Goal: Task Accomplishment & Management: Manage account settings

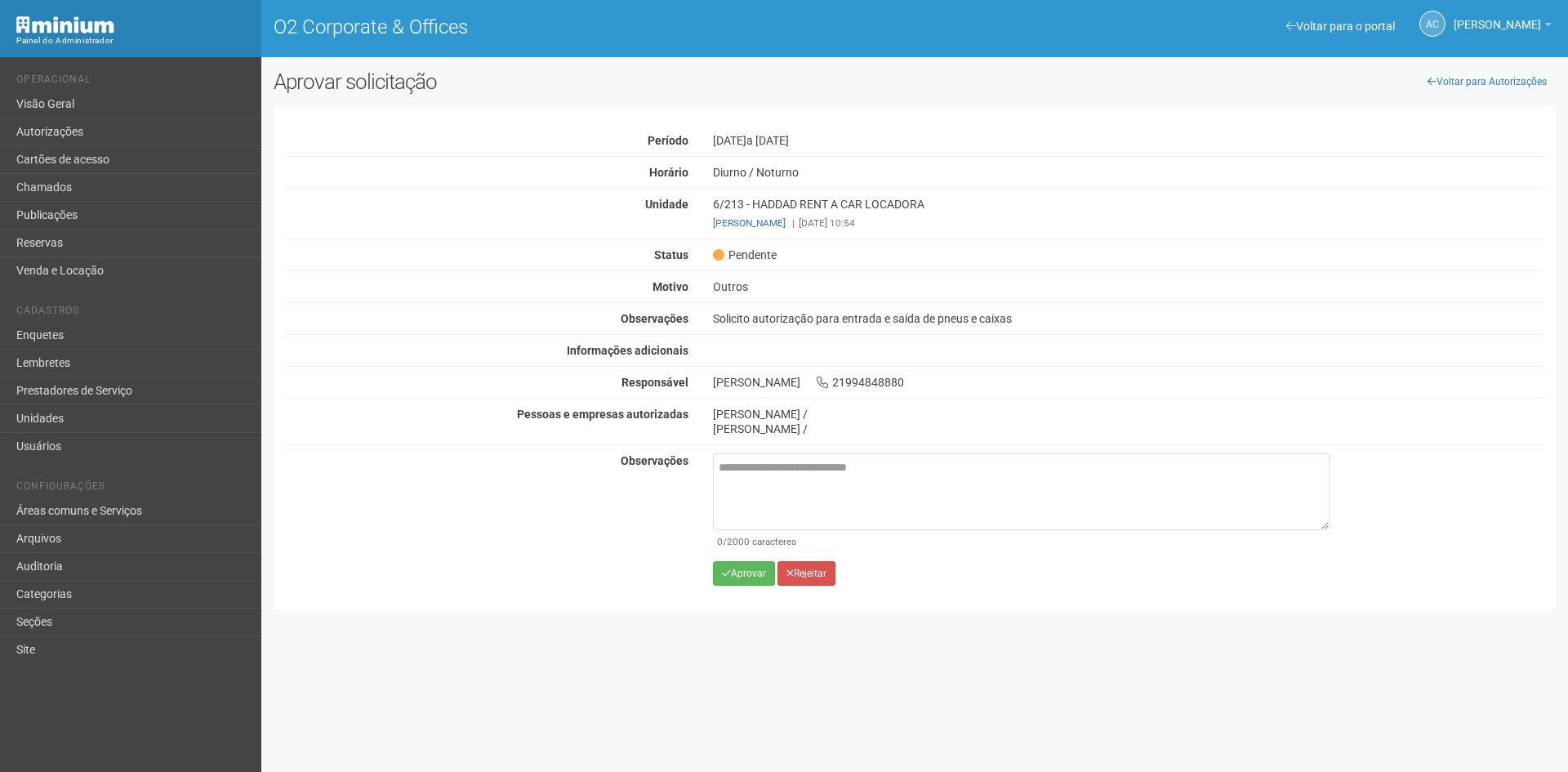
drag, startPoint x: 1478, startPoint y: 399, endPoint x: 1301, endPoint y: 383, distance: 177.7
click at [1478, 399] on div "Autorização Pendente Período 27/08/2025 a 01/09/2025 Horário Diurno / Noturno U…" at bounding box center [915, 277] width 1258 height 317
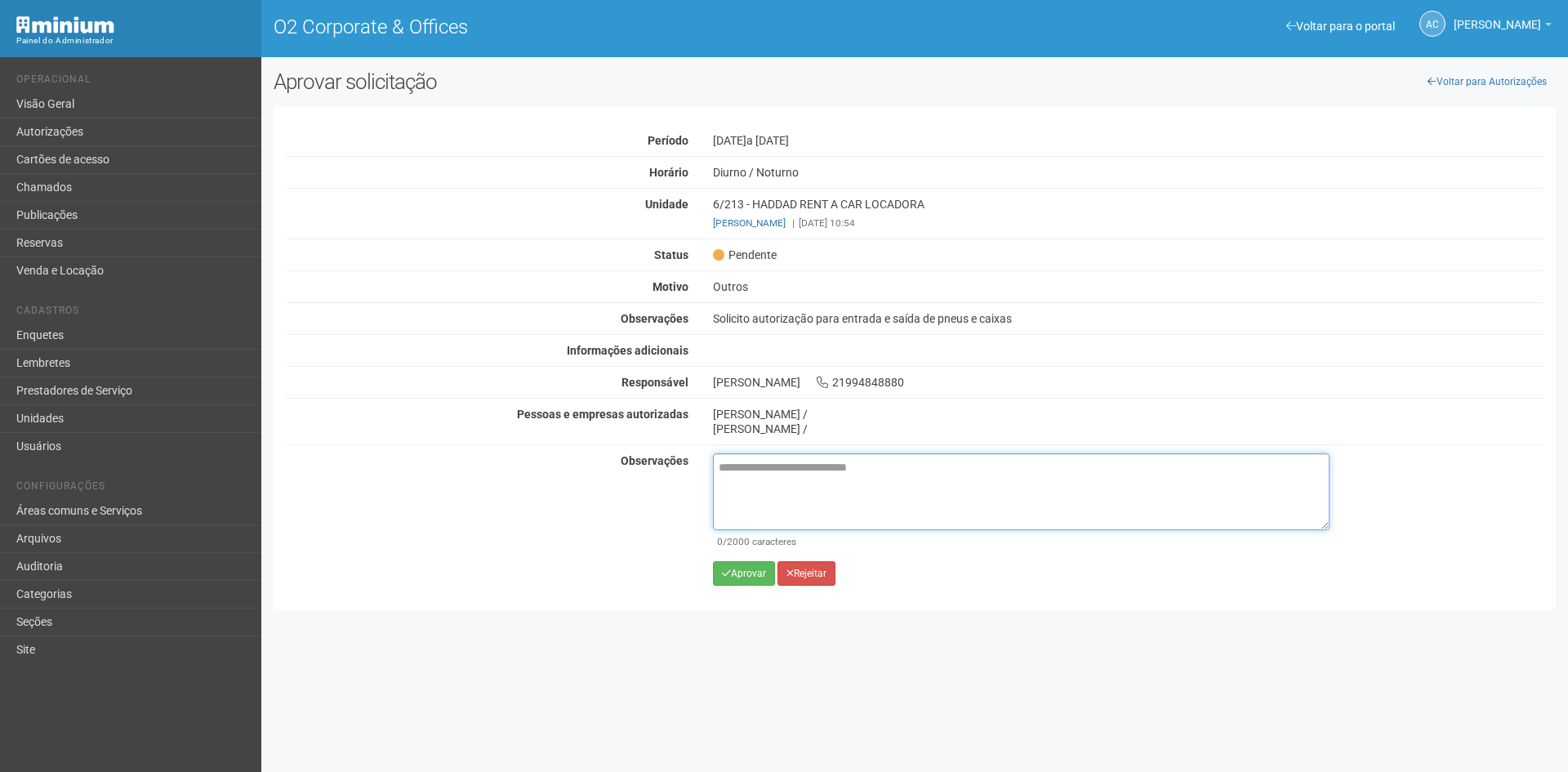
click at [774, 482] on textarea at bounding box center [1021, 492] width 617 height 77
paste textarea "**********"
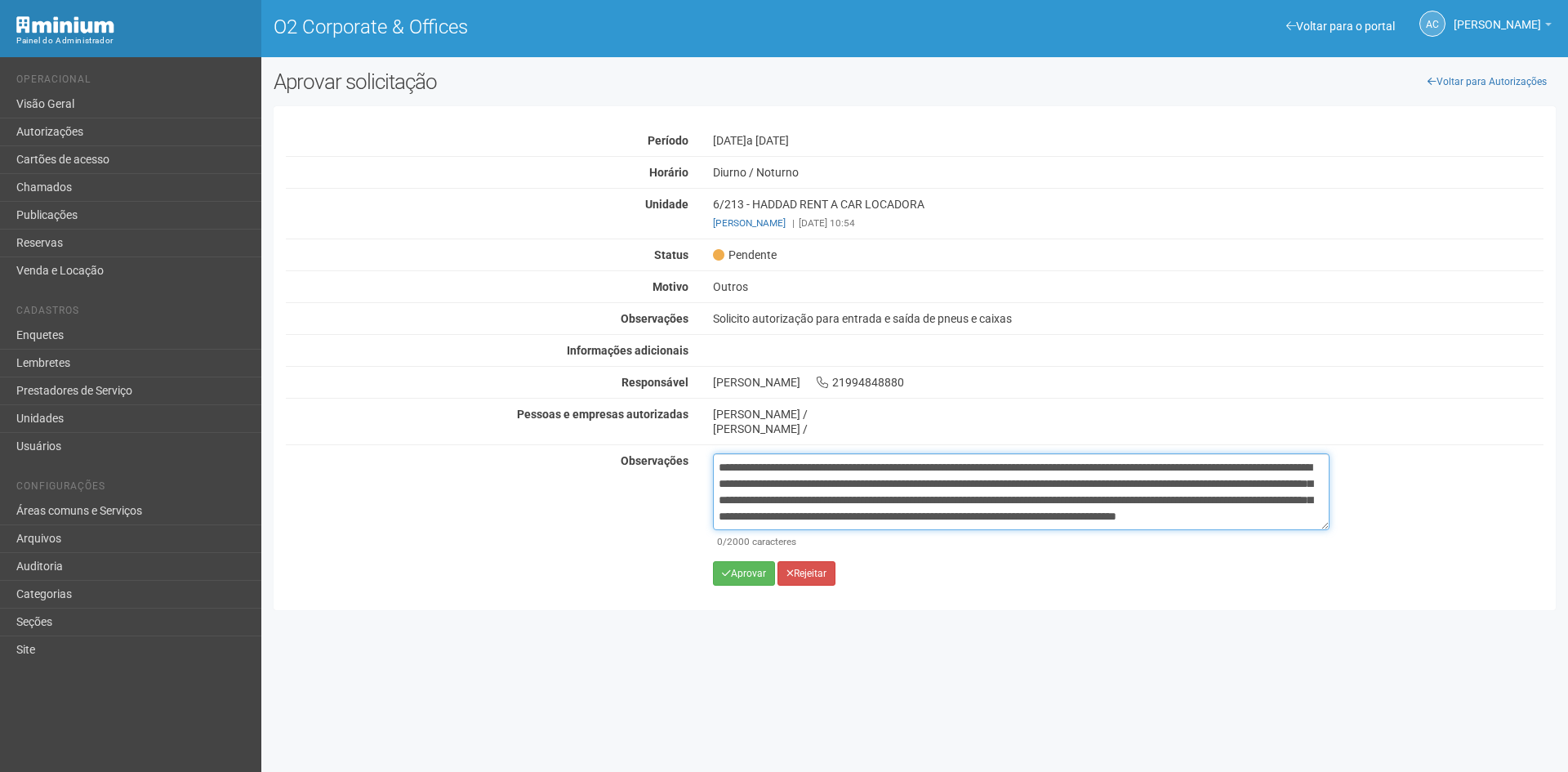
scroll to position [9, 0]
type textarea "**********"
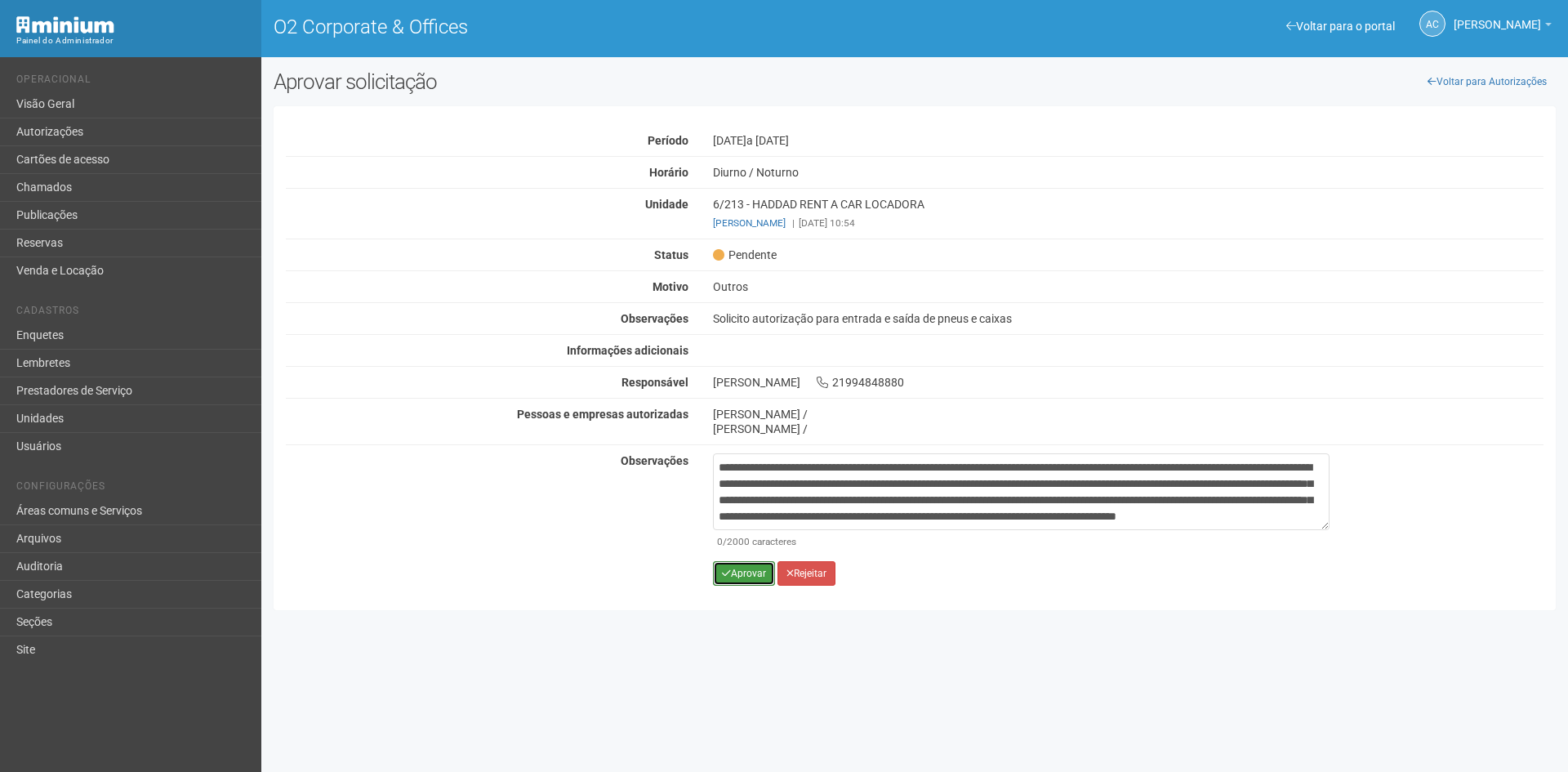
click at [752, 570] on button "Aprovar" at bounding box center [744, 574] width 62 height 24
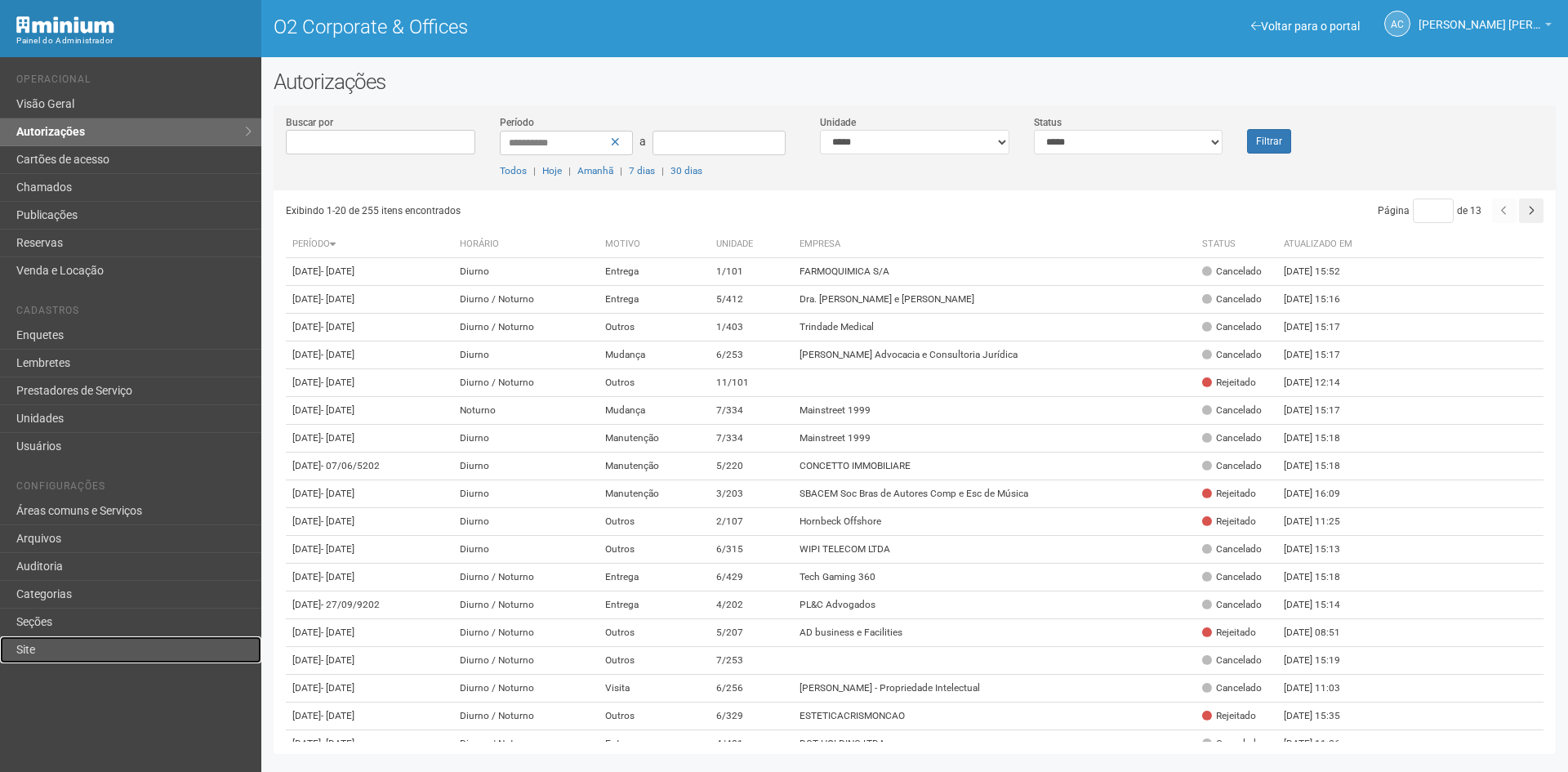
click at [36, 650] on link "Site" at bounding box center [131, 650] width 261 height 27
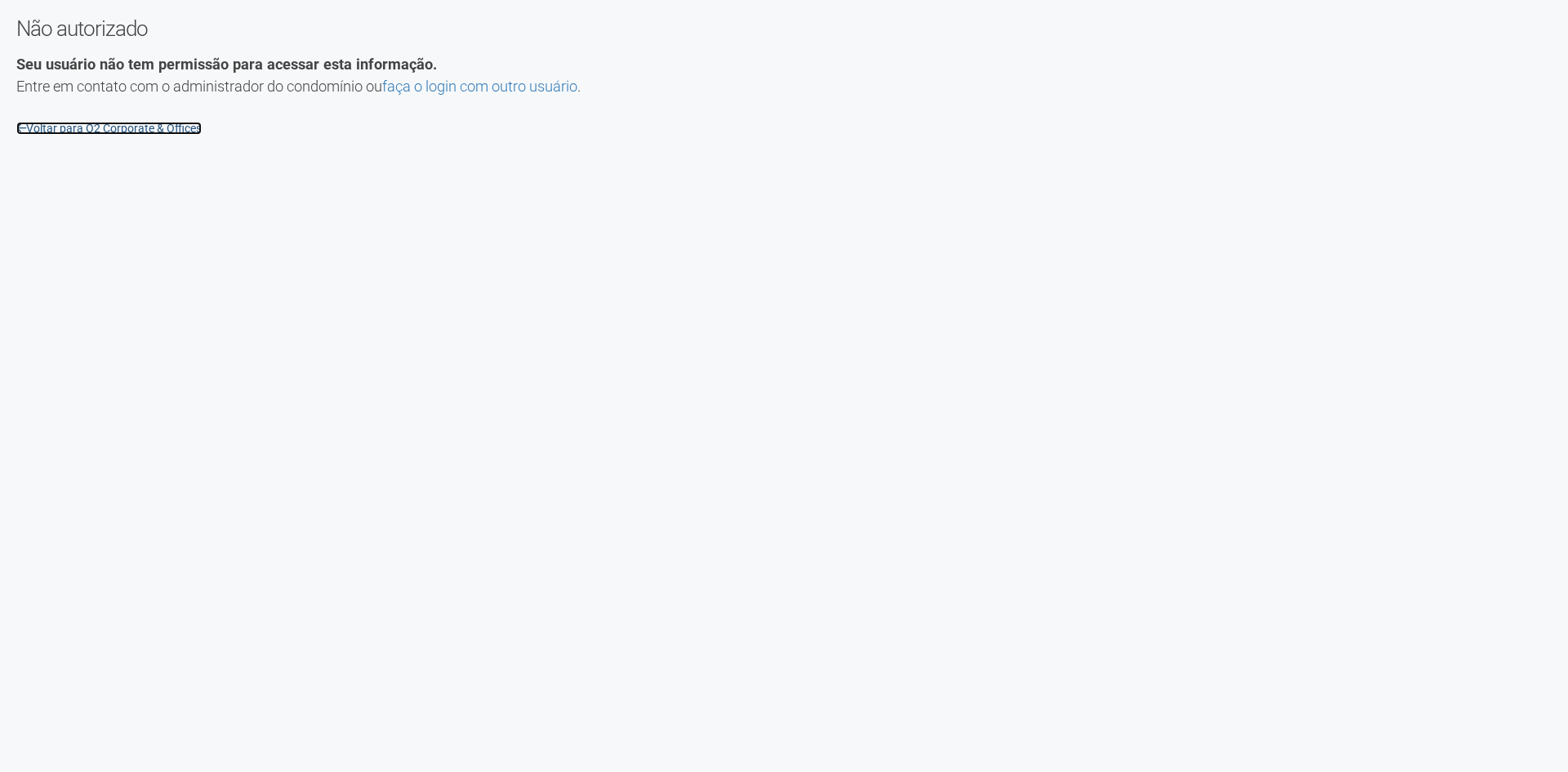
click at [95, 122] on link "Voltar para O2 Corporate & Offices" at bounding box center [108, 129] width 185 height 13
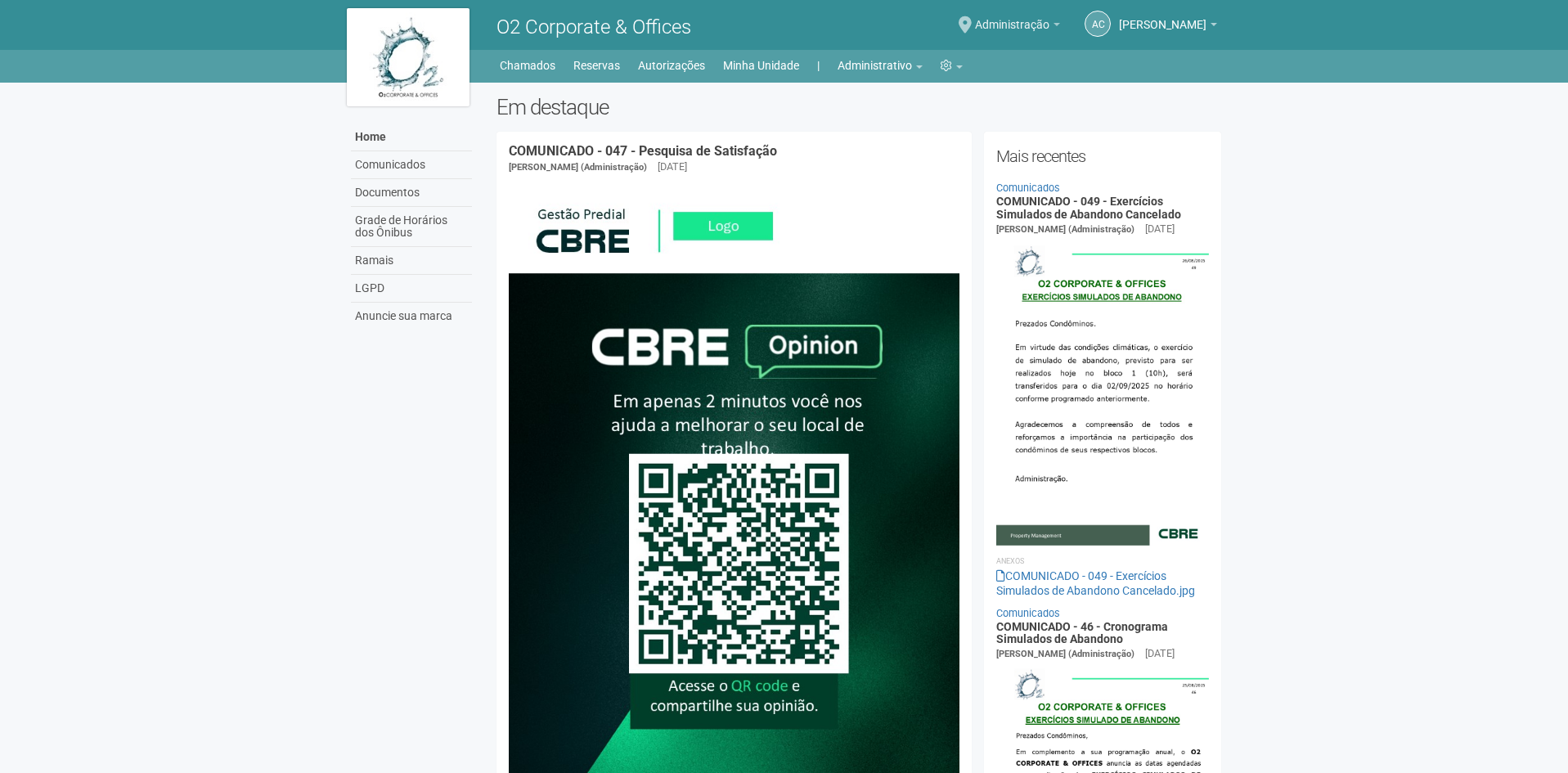
click at [1016, 22] on link "Administração" at bounding box center [1017, 27] width 85 height 13
click at [920, 87] on link "Ir para a unidade" at bounding box center [995, 90] width 162 height 20
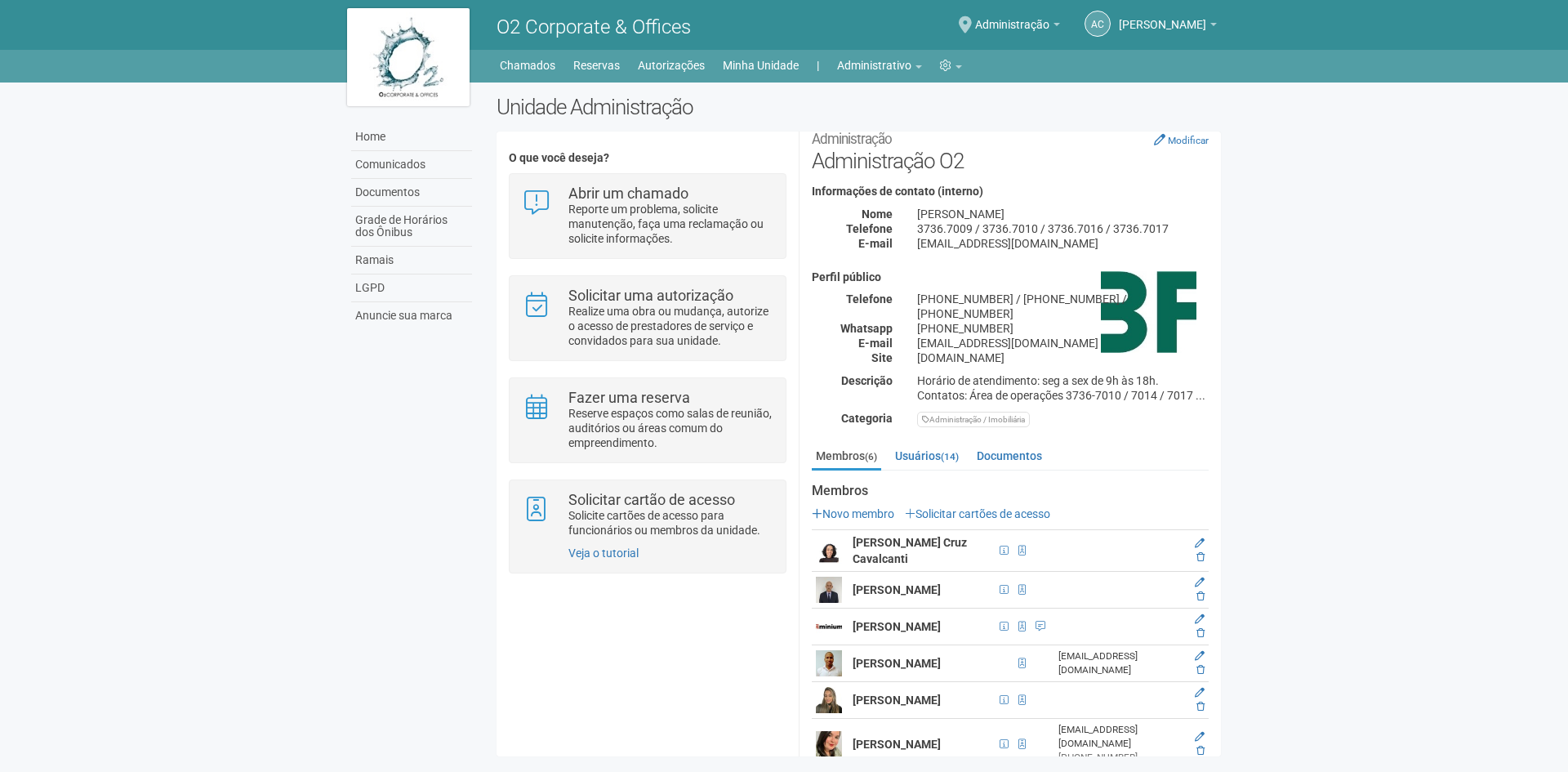
scroll to position [28, 0]
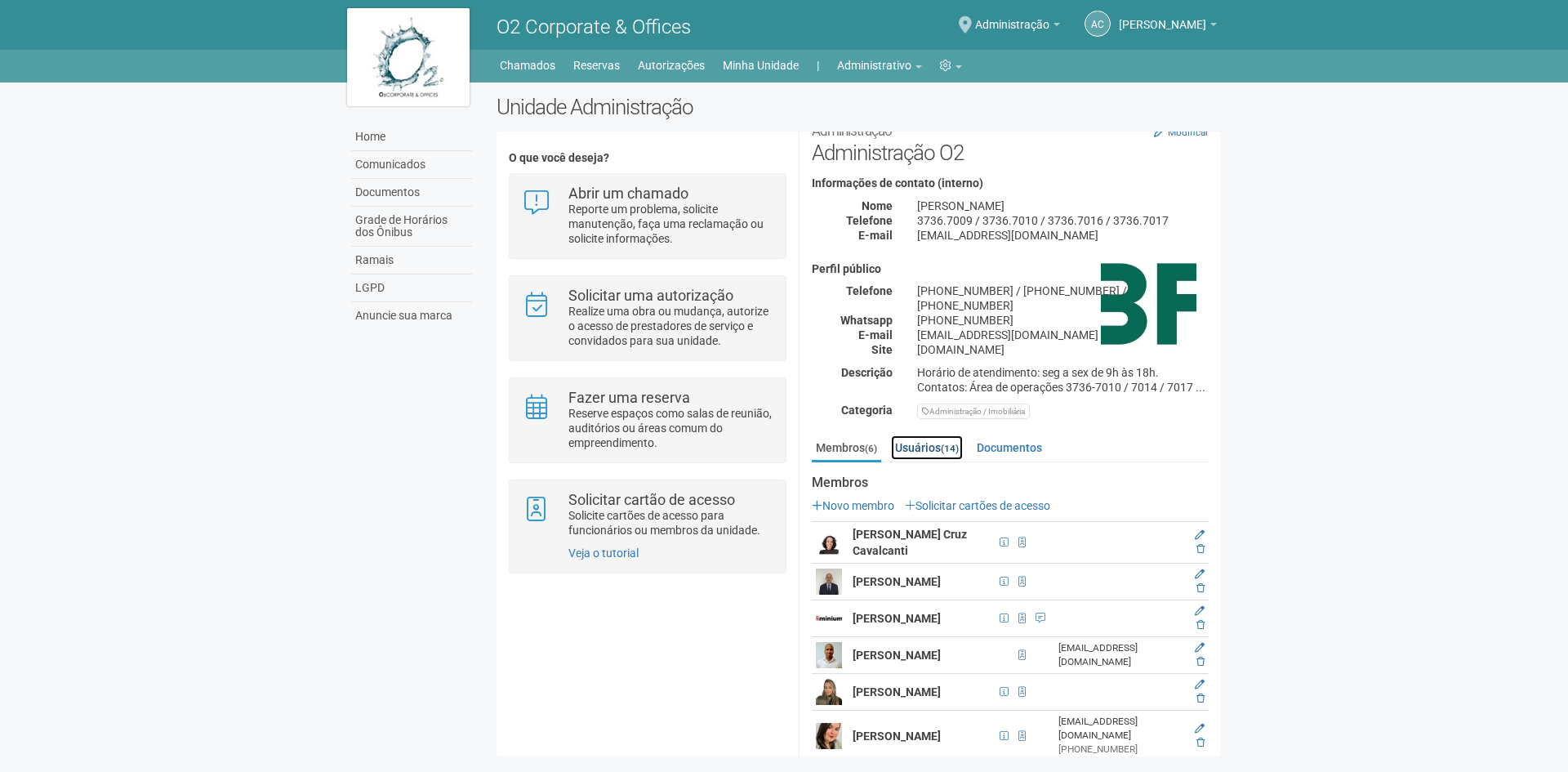
click at [926, 436] on link "Usuários (14)" at bounding box center [927, 448] width 72 height 24
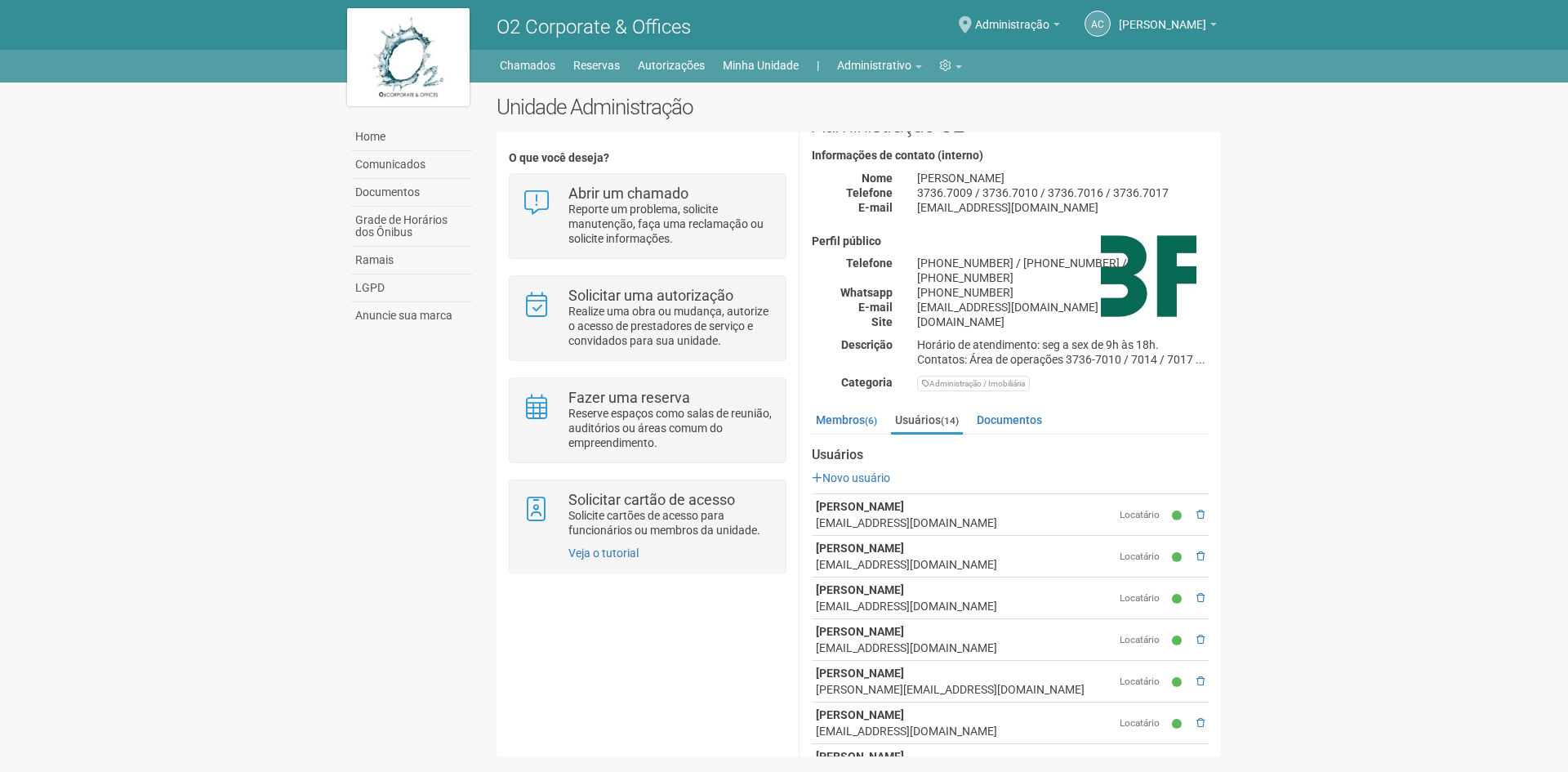
scroll to position [82, 0]
